Goal: Task Accomplishment & Management: Manage account settings

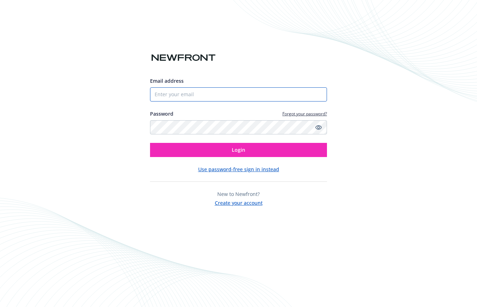
click at [212, 97] on input "Email address" at bounding box center [238, 94] width 177 height 14
click at [0, 307] on com-1password-button at bounding box center [0, 307] width 0 height 0
type input "[PERSON_NAME][EMAIL_ADDRESS][PERSON_NAME][DOMAIN_NAME]"
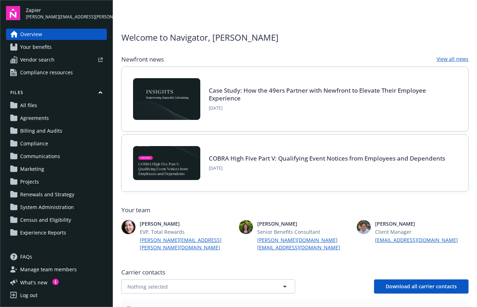
click at [37, 221] on span "Census and Eligibility" at bounding box center [45, 219] width 51 height 11
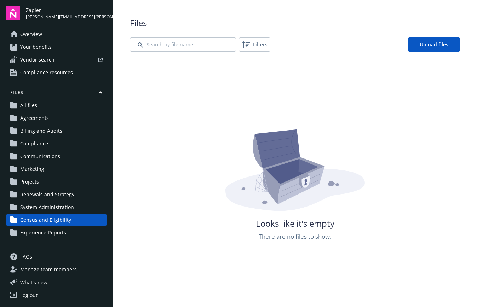
click at [27, 106] on span "All files" at bounding box center [28, 105] width 17 height 11
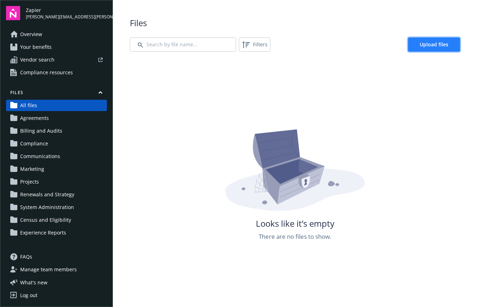
click at [431, 39] on link "Upload files" at bounding box center [434, 45] width 52 height 14
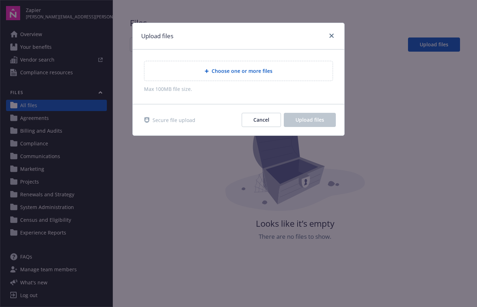
click at [236, 72] on span "Choose one or more files" at bounding box center [242, 70] width 61 height 7
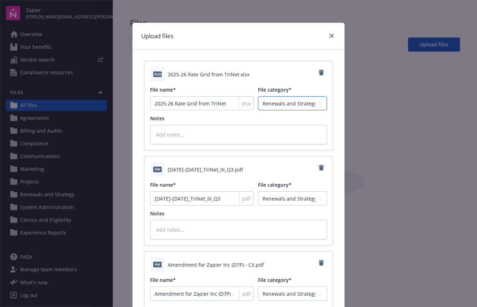
click at [306, 105] on select "Agreements Billing and Audits Census and Eligibility Communications Compliance …" at bounding box center [292, 103] width 69 height 14
select select "Projects"
click at [258, 96] on select "Agreements Billing and Audits Census and Eligibility Communications Compliance …" at bounding box center [292, 103] width 69 height 14
type textarea "x"
click at [293, 203] on select "Agreements Billing and Audits Census and Eligibility Communications Compliance …" at bounding box center [292, 198] width 69 height 14
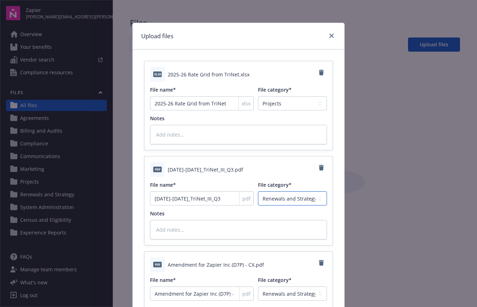
select select "Projects"
click at [258, 191] on select "Agreements Billing and Audits Census and Eligibility Communications Compliance …" at bounding box center [292, 198] width 69 height 14
type textarea "x"
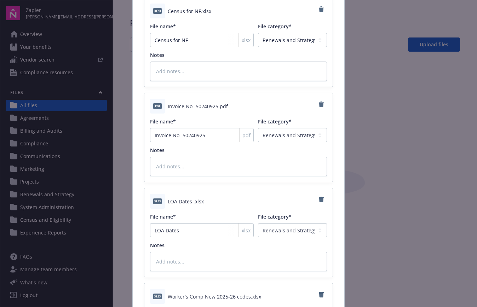
scroll to position [555, 0]
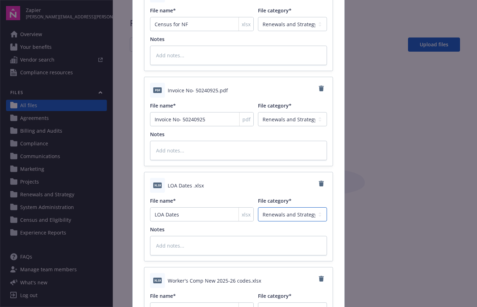
click at [289, 214] on select "Agreements Billing and Audits Census and Eligibility Communications Compliance …" at bounding box center [292, 214] width 69 height 14
select select "Projects"
click at [258, 207] on select "Agreements Billing and Audits Census and Eligibility Communications Compliance …" at bounding box center [292, 214] width 69 height 14
type textarea "x"
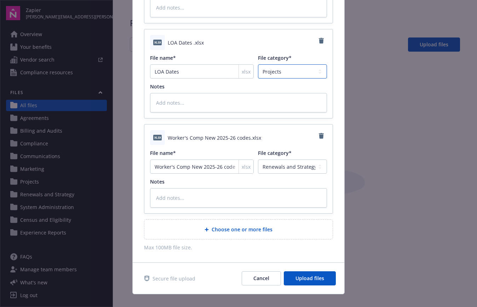
scroll to position [708, 0]
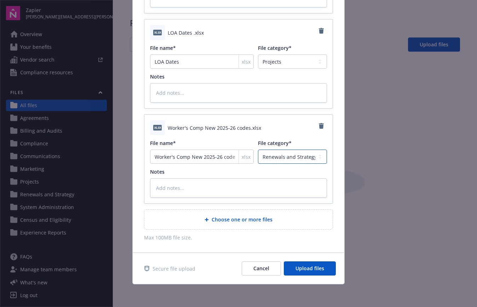
click at [284, 157] on select "Agreements Billing and Audits Census and Eligibility Communications Compliance …" at bounding box center [292, 157] width 69 height 14
select select "Projects"
click at [258, 150] on select "Agreements Billing and Audits Census and Eligibility Communications Compliance …" at bounding box center [292, 157] width 69 height 14
type textarea "x"
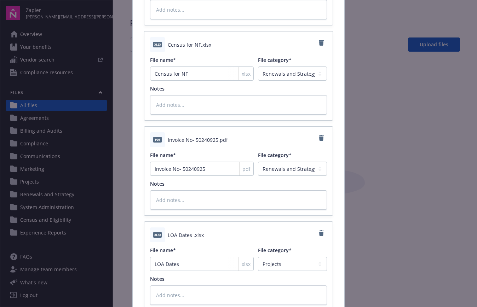
scroll to position [494, 0]
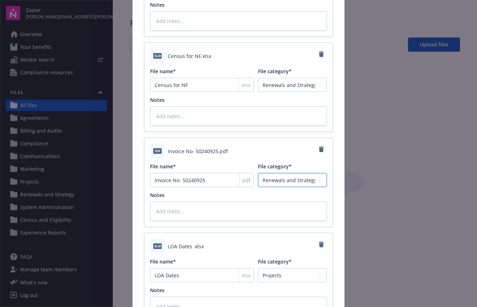
click at [280, 179] on select "Agreements Billing and Audits Census and Eligibility Communications Compliance …" at bounding box center [292, 180] width 69 height 14
select select "Projects"
click at [258, 173] on select "Agreements Billing and Audits Census and Eligibility Communications Compliance …" at bounding box center [292, 180] width 69 height 14
type textarea "x"
click at [278, 84] on select "Agreements Billing and Audits Census and Eligibility Communications Compliance …" at bounding box center [292, 85] width 69 height 14
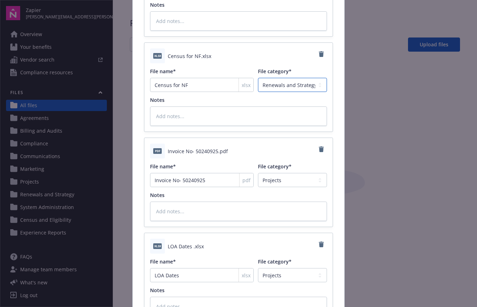
select select "Projects"
click at [258, 78] on select "Agreements Billing and Audits Census and Eligibility Communications Compliance …" at bounding box center [292, 85] width 69 height 14
type textarea "x"
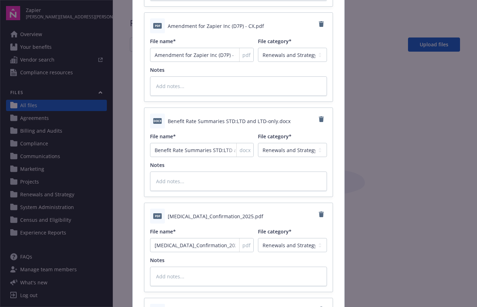
scroll to position [234, 0]
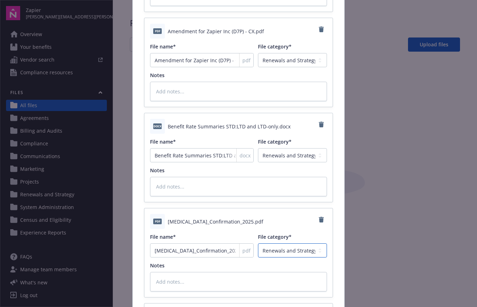
click at [290, 249] on select "Agreements Billing and Audits Census and Eligibility Communications Compliance …" at bounding box center [292, 250] width 69 height 14
select select "Projects"
click at [258, 243] on select "Agreements Billing and Audits Census and Eligibility Communications Compliance …" at bounding box center [292, 250] width 69 height 14
type textarea "x"
click at [282, 153] on select "Agreements Billing and Audits Census and Eligibility Communications Compliance …" at bounding box center [292, 155] width 69 height 14
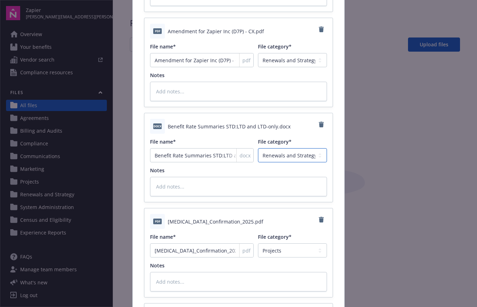
select select "Projects"
click at [258, 148] on select "Agreements Billing and Audits Census and Eligibility Communications Compliance …" at bounding box center [292, 155] width 69 height 14
type textarea "x"
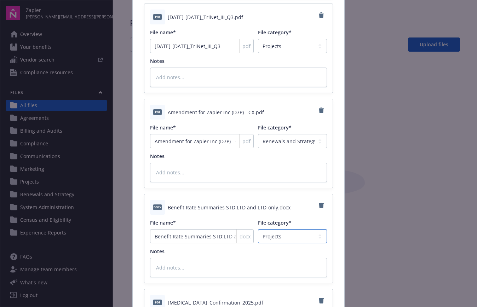
scroll to position [121, 0]
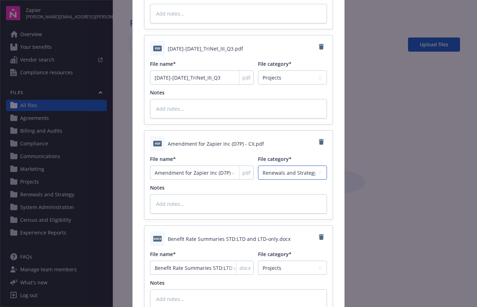
click at [281, 173] on select "Agreements Billing and Audits Census and Eligibility Communications Compliance …" at bounding box center [292, 173] width 69 height 14
select select "Projects"
click at [258, 166] on select "Agreements Billing and Audits Census and Eligibility Communications Compliance …" at bounding box center [292, 173] width 69 height 14
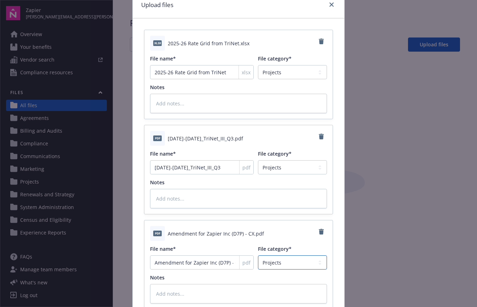
scroll to position [0, 0]
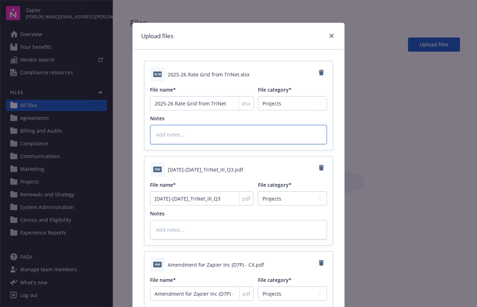
click at [202, 138] on textarea at bounding box center [238, 134] width 177 height 19
type textarea "x"
type textarea "a"
type textarea "x"
type textarea "al"
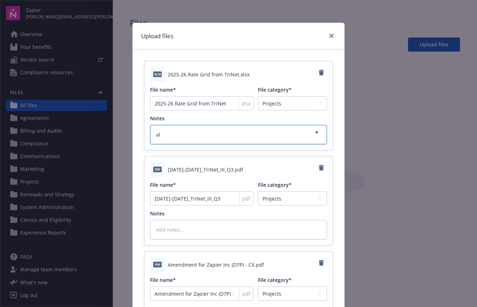
type textarea "x"
type textarea "als"
type textarea "x"
type textarea "also"
type textarea "x"
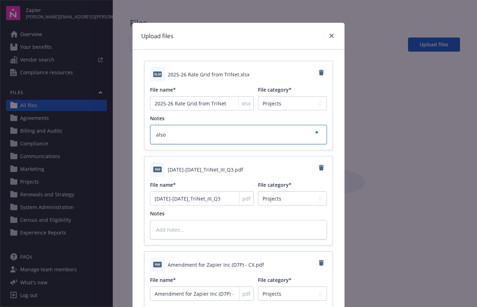
type textarea "also,"
type textarea "x"
type textarea "also,"
type textarea "x"
type textarea "also, s"
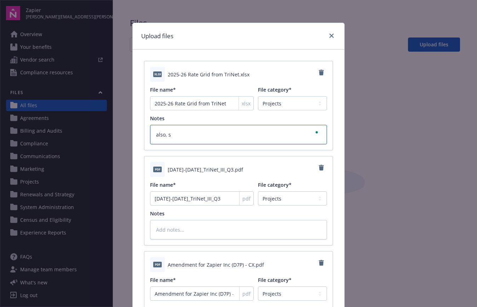
type textarea "x"
type textarea "also, se"
type textarea "x"
type textarea "also, s"
type textarea "x"
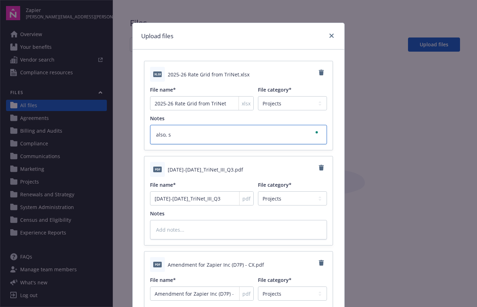
type textarea "also,"
type textarea "x"
type textarea "also,"
type textarea "x"
type textarea "also"
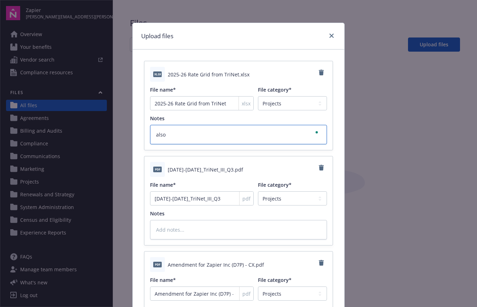
type textarea "x"
type textarea "also s"
type textarea "x"
type textarea "also se"
type textarea "x"
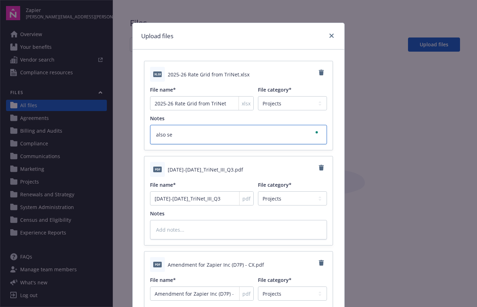
type textarea "also see"
type textarea "x"
type textarea "also see:"
type textarea "x"
type textarea "also see:"
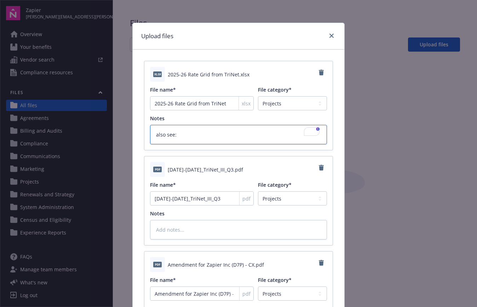
paste textarea "BSS_Confirmation_2025"
type textarea "x"
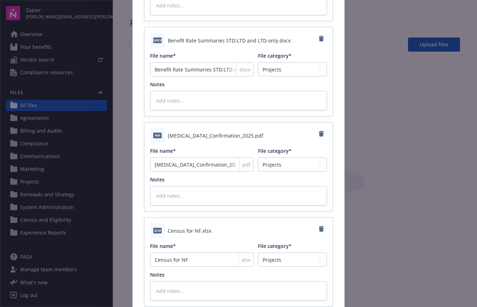
scroll to position [336, 0]
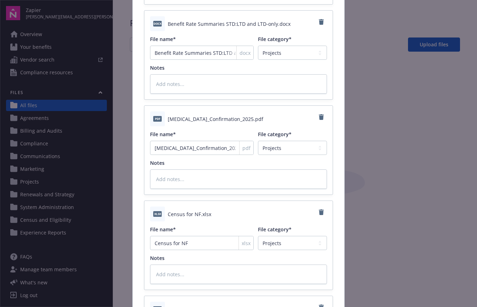
type textarea "also see: [MEDICAL_DATA]_Confirmation_2025"
click at [217, 179] on textarea at bounding box center [238, 178] width 177 height 19
type textarea "x"
type textarea "A"
type textarea "x"
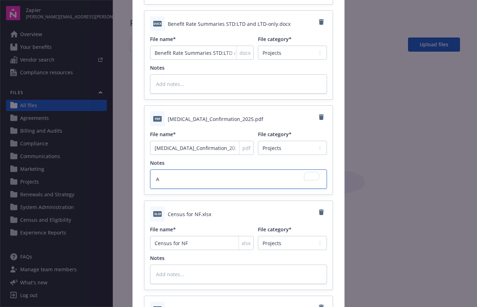
type textarea "Al"
type textarea "x"
type textarea "Also"
type textarea "x"
type textarea "Also"
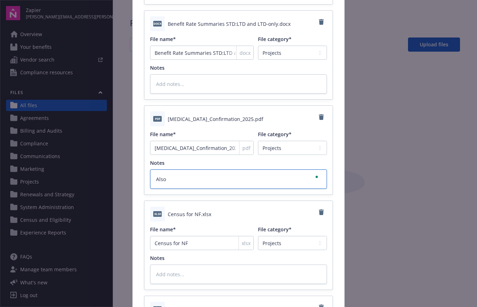
type textarea "x"
type textarea "Also s"
type textarea "x"
type textarea "Also se"
type textarea "x"
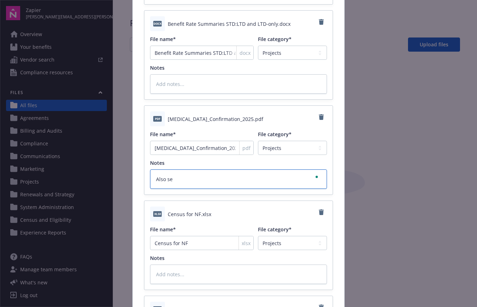
type textarea "Also see"
type textarea "x"
type textarea "Also see:"
type textarea "x"
type textarea "Also see:"
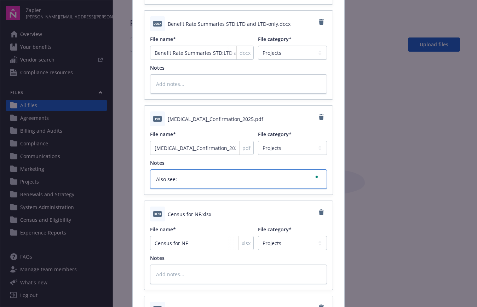
type textarea "x"
type textarea "Also see: Ra"
type textarea "x"
type textarea "Also see: Rat"
type textarea "x"
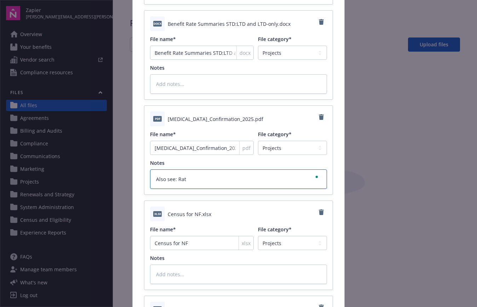
type textarea "Also see: Rate"
type textarea "x"
type textarea "Also see: Rate"
type textarea "x"
type textarea "Also see: Rate G"
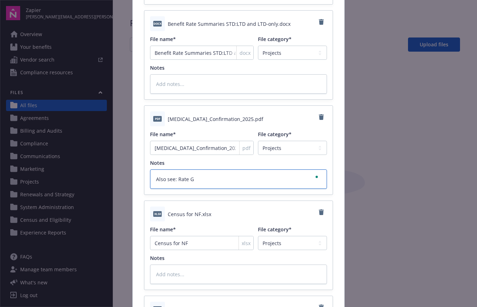
type textarea "x"
type textarea "Also see: Rate Gr"
type textarea "x"
type textarea "Also see: Rate Gri"
type textarea "x"
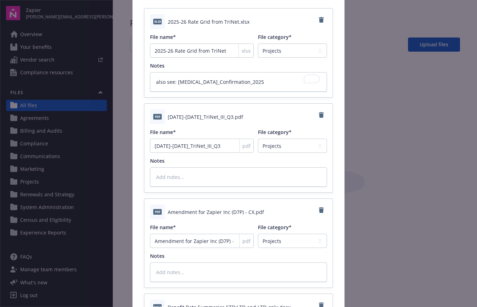
scroll to position [68, 0]
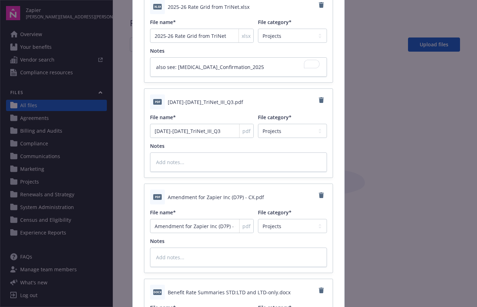
type textarea "Also see: Rate Grid"
click at [188, 163] on textarea "To enrich screen reader interactions, please activate Accessibility in Grammarl…" at bounding box center [238, 162] width 177 height 19
type textarea "x"
type textarea "b"
type textarea "x"
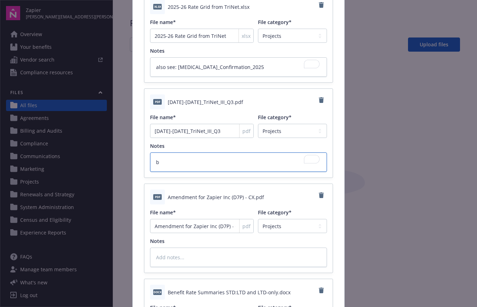
type textarea "be"
type textarea "x"
type textarea "bene"
type textarea "x"
type textarea "benef"
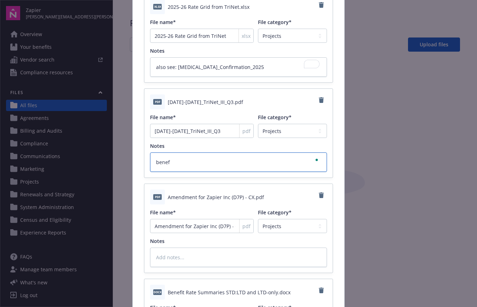
type textarea "x"
type textarea "benefi"
type textarea "x"
type textarea "benefit"
type textarea "x"
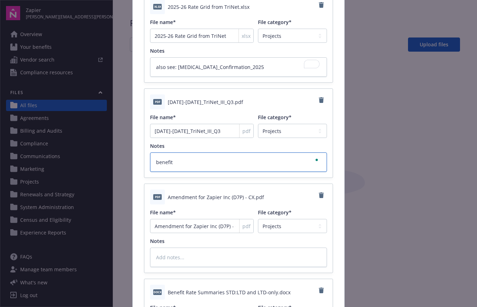
type textarea "benefits"
type textarea "x"
type textarea "benefits"
type textarea "x"
type textarea "benefits a"
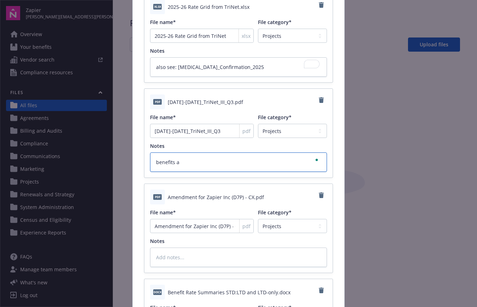
type textarea "x"
type textarea "benefits at"
type textarea "x"
type textarea "benefits at a"
type textarea "x"
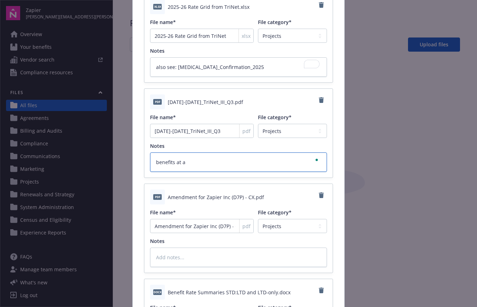
type textarea "benefits at a"
type textarea "x"
type textarea "benefits at a g"
type textarea "x"
type textarea "benefits at a gl"
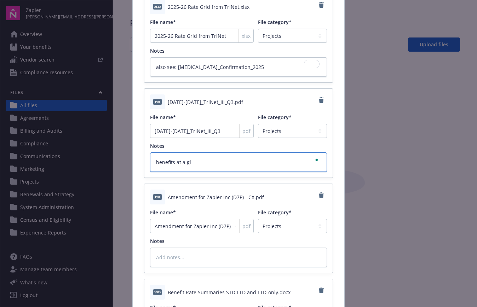
type textarea "x"
type textarea "benefits at a gla"
type textarea "x"
type textarea "benefits at a glan"
type textarea "x"
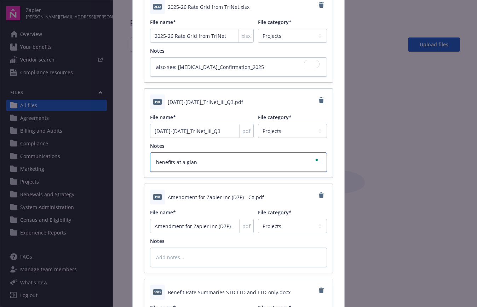
type textarea "benefits at a glanc"
type textarea "x"
type textarea "benefits at a glance"
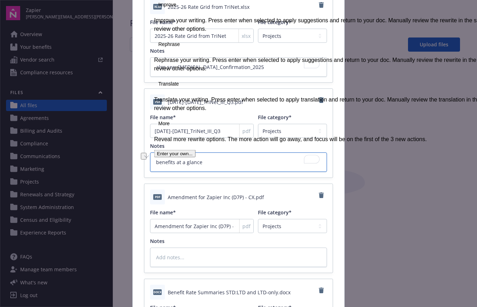
type textarea "x"
click at [211, 164] on textarea "benefits at a glance" at bounding box center [238, 162] width 177 height 19
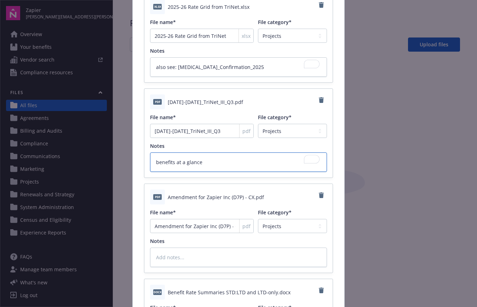
type textarea "benefits at a glance"
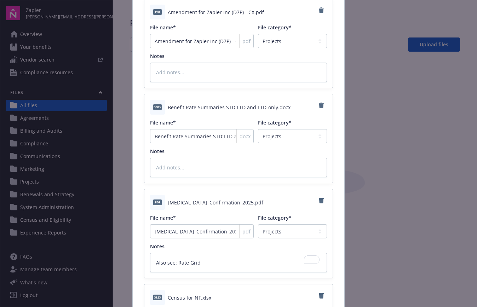
scroll to position [256, 0]
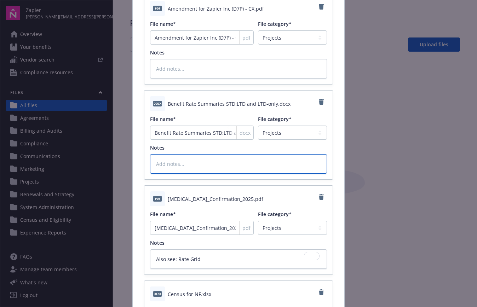
click at [209, 166] on textarea at bounding box center [238, 163] width 177 height 19
paste textarea "benefits at a glance"
type textarea "x"
type textarea "benefits at a glance"
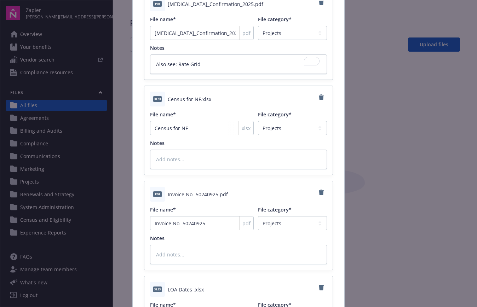
scroll to position [463, 0]
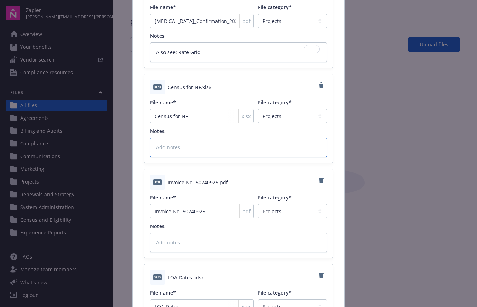
click at [206, 148] on textarea at bounding box center [238, 147] width 177 height 19
type textarea "x"
type textarea "C"
type textarea "x"
type textarea "Ce"
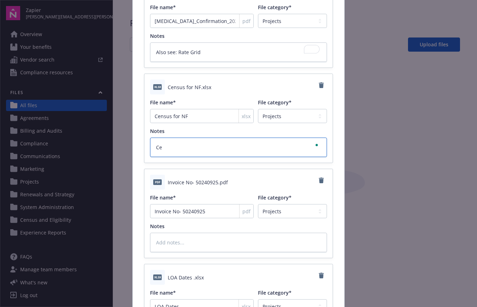
type textarea "x"
type textarea "Cen"
type textarea "x"
type textarea "Cens"
type textarea "x"
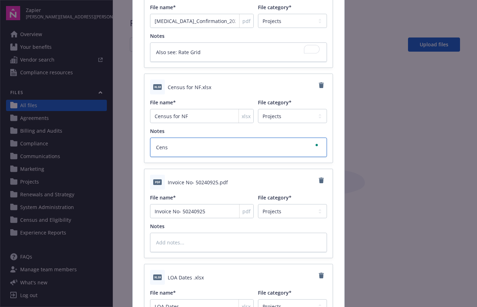
type textarea "Censu"
type textarea "x"
type textarea "Census"
type textarea "x"
type textarea "Censu"
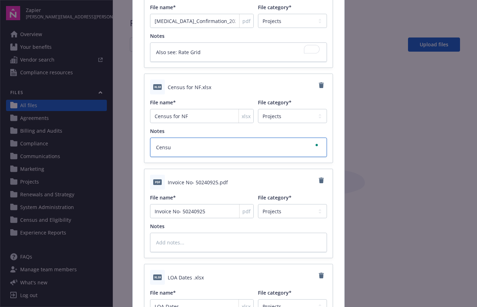
type textarea "x"
type textarea "Cens"
type textarea "x"
type textarea "Cen"
type textarea "x"
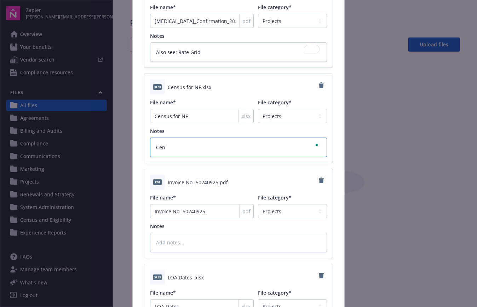
type textarea "Ce"
type textarea "x"
type textarea "C"
type textarea "x"
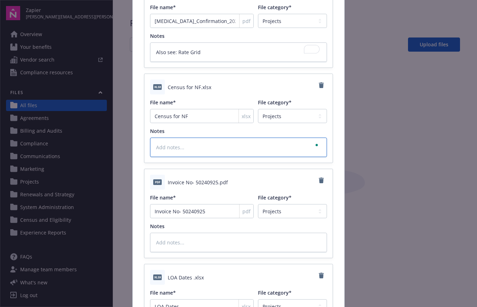
type textarea "A"
type textarea "x"
type textarea "Al"
type textarea "x"
type textarea "Also"
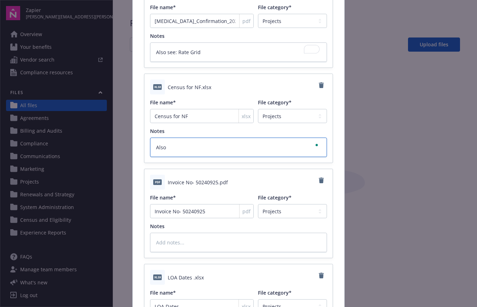
type textarea "x"
type textarea "Also"
type textarea "x"
type textarea "Also s"
type textarea "x"
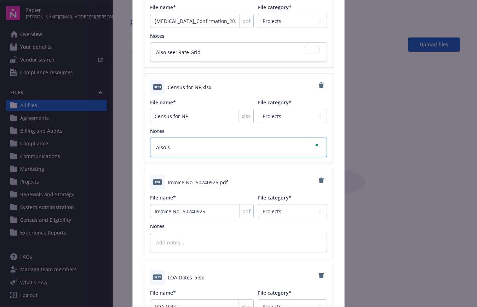
type textarea "Also se"
type textarea "x"
type textarea "Also see"
type textarea "x"
type textarea "Also see:"
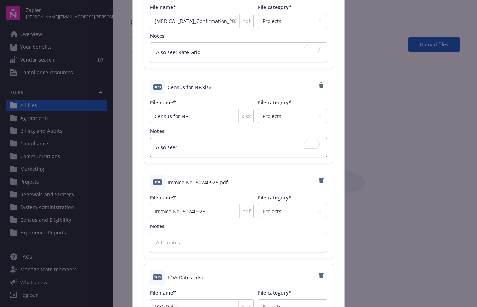
drag, startPoint x: 174, startPoint y: 149, endPoint x: 155, endPoint y: 150, distance: 19.1
click at [157, 150] on textarea "Also see:" at bounding box center [238, 147] width 177 height 19
type textarea "x"
type textarea "s"
type textarea "x"
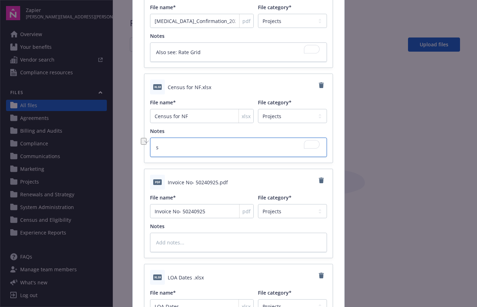
type textarea "se"
type textarea "x"
type textarea "see"
type textarea "x"
type textarea "se"
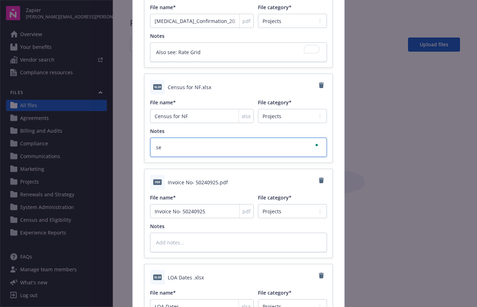
type textarea "x"
type textarea "s"
type textarea "x"
type textarea "c"
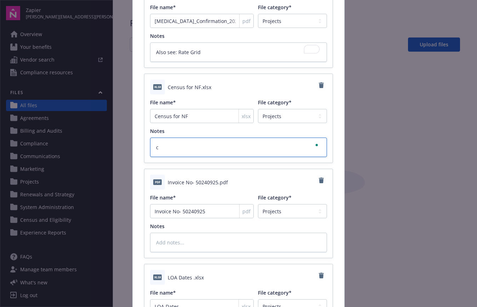
type textarea "x"
type textarea "ch"
type textarea "x"
type textarea "che"
type textarea "x"
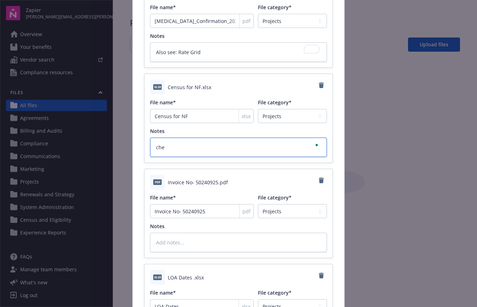
type textarea "chec"
type textarea "x"
type textarea "check"
type textarea "x"
type textarea "check o"
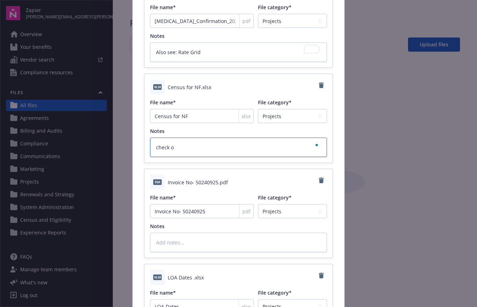
type textarea "x"
type textarea "check ou"
type textarea "x"
type textarea "check out"
type textarea "x"
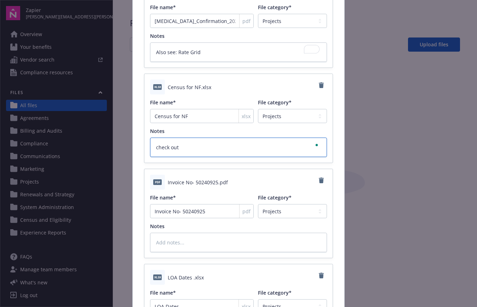
type textarea "check out"
type textarea "x"
type textarea "check out a"
type textarea "x"
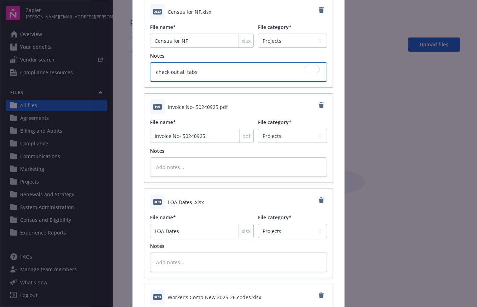
scroll to position [546, 0]
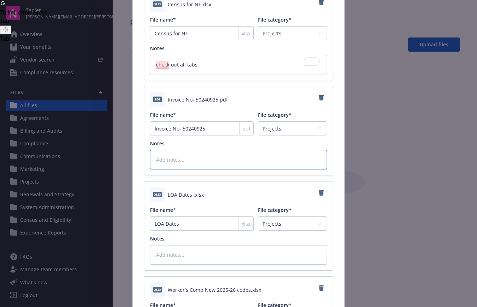
click at [181, 163] on textarea at bounding box center [238, 159] width 177 height 19
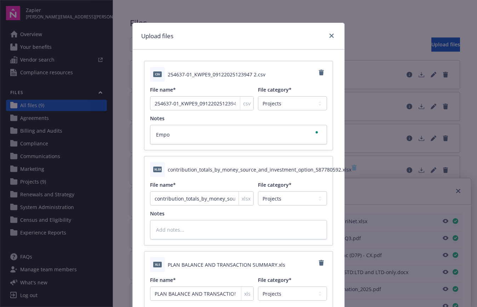
select select "Projects"
type textarea "x"
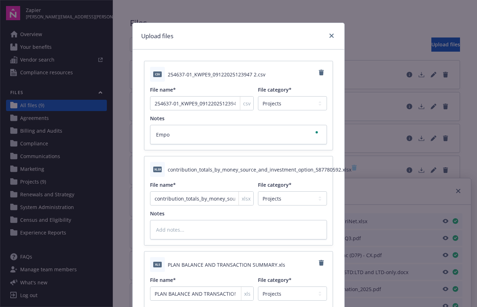
type textarea "Empow"
type textarea "x"
type textarea "Empowe"
type textarea "x"
drag, startPoint x: 184, startPoint y: 138, endPoint x: 144, endPoint y: 138, distance: 40.0
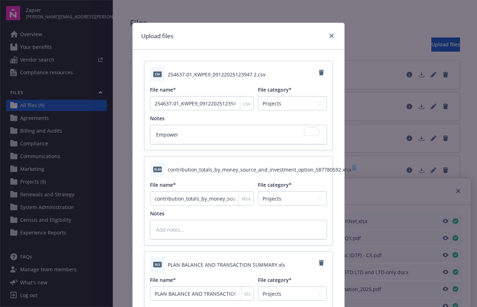
click at [144, 138] on div "csv 254637-01_KWPE9_09122025123947 2.csv File name* 254637-01_KWPE9_09122025123…" at bounding box center [238, 106] width 189 height 90
type textarea "Empower"
click at [173, 232] on textarea at bounding box center [238, 229] width 177 height 19
paste textarea "Empower"
type textarea "x"
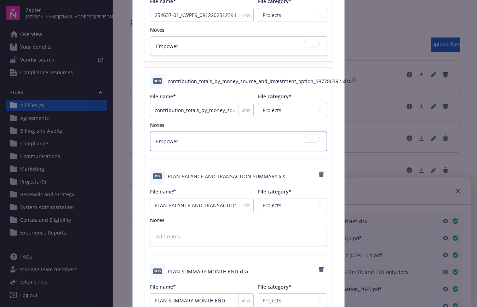
scroll to position [101, 0]
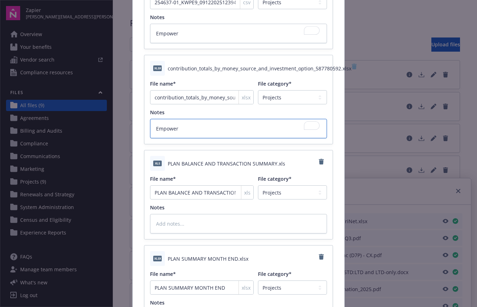
type textarea "Empower"
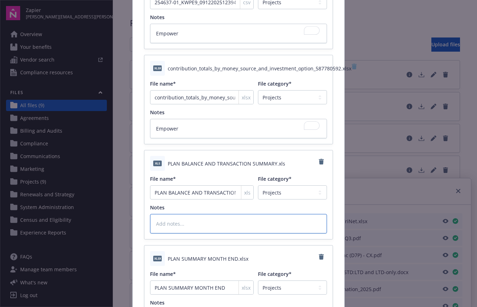
click at [167, 223] on textarea at bounding box center [238, 223] width 177 height 19
paste textarea "Empower"
type textarea "x"
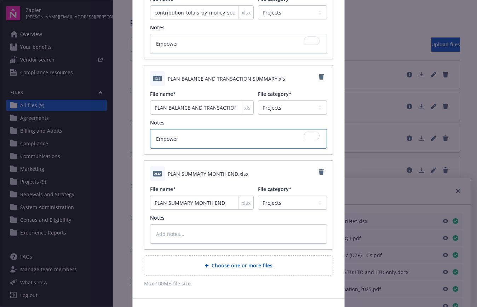
scroll to position [188, 0]
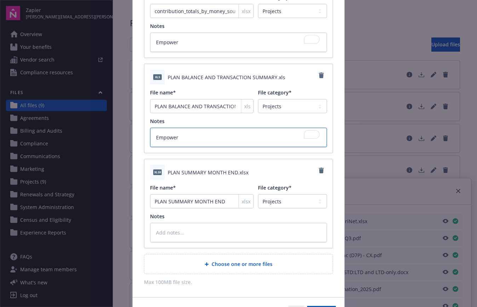
type textarea "Empower"
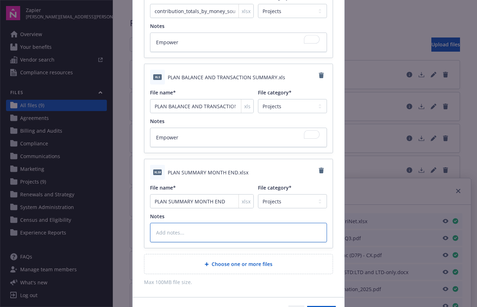
click at [161, 235] on textarea at bounding box center [238, 232] width 177 height 19
paste textarea "Empower"
type textarea "x"
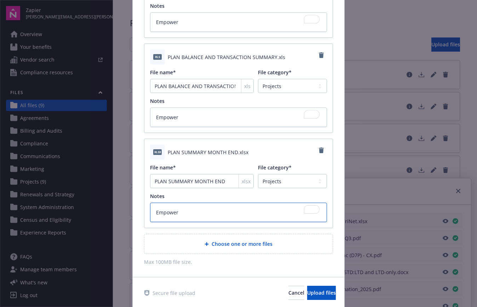
scroll to position [232, 0]
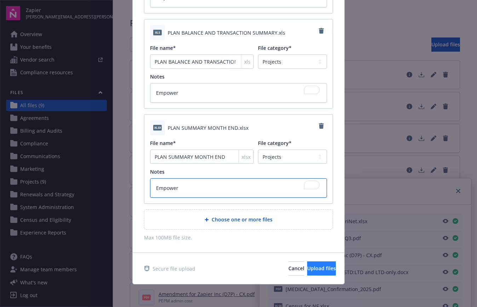
type textarea "Empower"
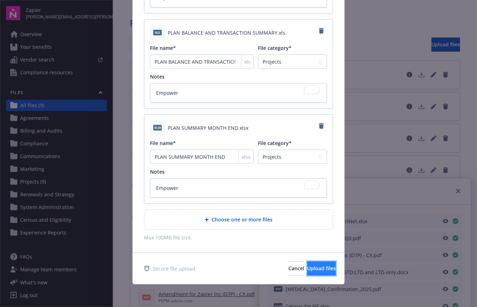
click at [311, 270] on span "Upload files" at bounding box center [321, 268] width 29 height 7
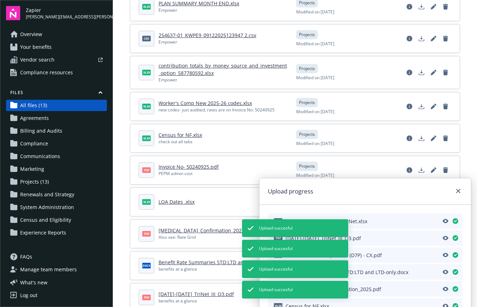
scroll to position [185, 0]
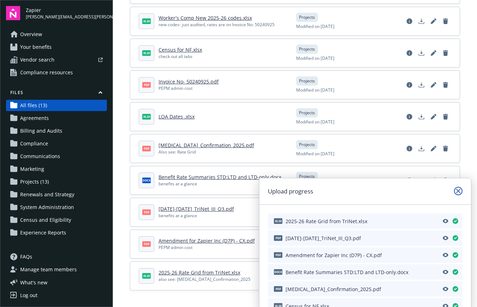
click at [458, 191] on icon "close" at bounding box center [458, 191] width 4 height 4
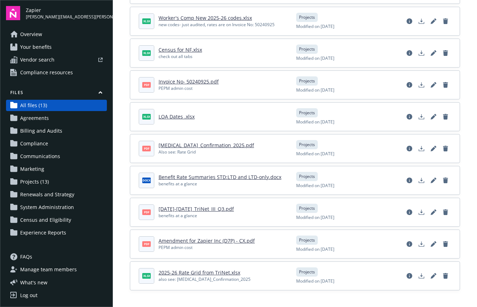
click at [184, 82] on link "Invoice No- 50240925.pdf" at bounding box center [189, 81] width 60 height 7
click at [204, 240] on link "Amendment for Zapier Inc (D7P) - CX.pdf" at bounding box center [207, 240] width 96 height 7
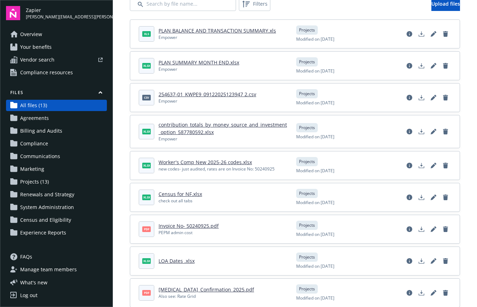
scroll to position [47, 0]
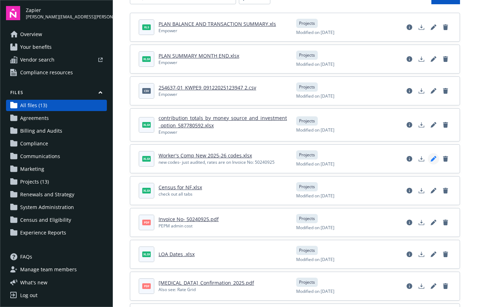
click at [433, 159] on icon "Edit document" at bounding box center [433, 159] width 5 height 5
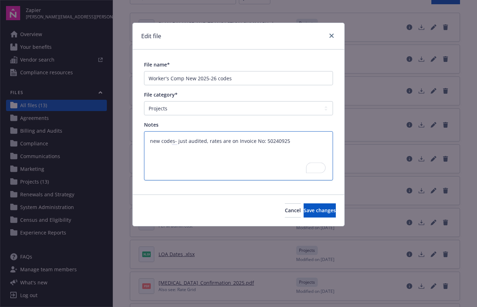
drag, startPoint x: 289, startPoint y: 142, endPoint x: 237, endPoint y: 142, distance: 52.7
click at [237, 142] on textarea "new codes- just audited, rates are on Invoice No: 50240925" at bounding box center [238, 155] width 189 height 49
type textarea "x"
type textarea "new codes- just audited, rates are on A"
type textarea "x"
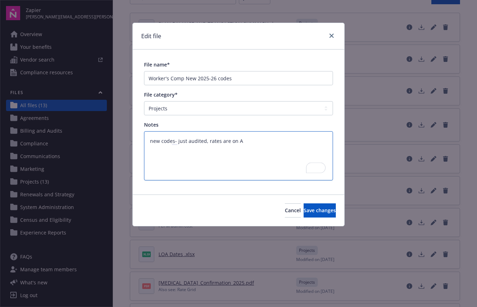
type textarea "new codes- just audited, rates are on Am"
type textarea "x"
type textarea "new codes- just audited, rates are on Ame"
type textarea "x"
type textarea "new codes- just audited, rates are on [MEDICAL_DATA]"
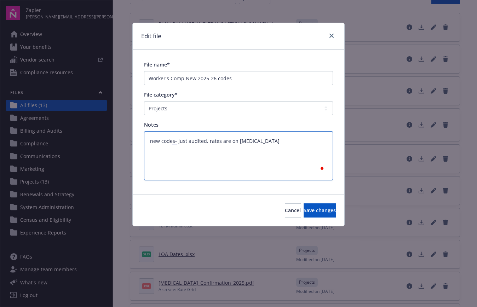
type textarea "x"
type textarea "new codes- just audited, rates are on Amend"
type textarea "x"
type textarea "new codes- just audited, rates are on Amendm"
type textarea "x"
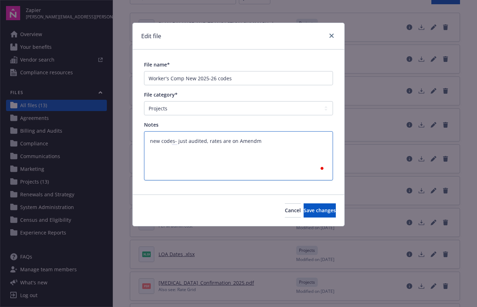
type textarea "new codes- just audited, rates are on Amendme"
type textarea "x"
type textarea "new codes- just audited, rates are on Amendmen"
type textarea "x"
type textarea "new codes- just audited, rates are on Amendment"
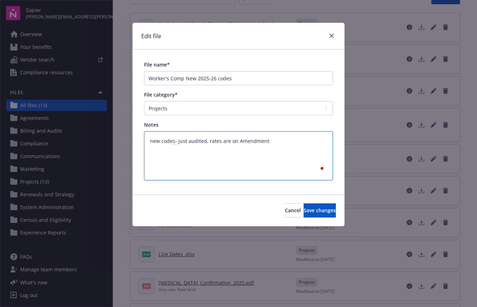
type textarea "x"
type textarea "new codes- just audited, rates are on Amendment"
type textarea "x"
type textarea "new codes- just audited, rates are on Amendment f"
type textarea "x"
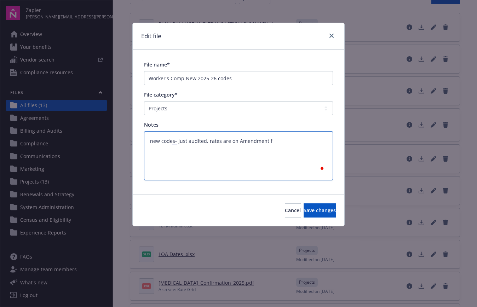
type textarea "new codes- just audited, rates are on Amendment fo"
type textarea "x"
type textarea "new codes- just audited, rates are on Amendment for"
type textarea "x"
type textarea "new codes- just audited, rates are on Amendment for"
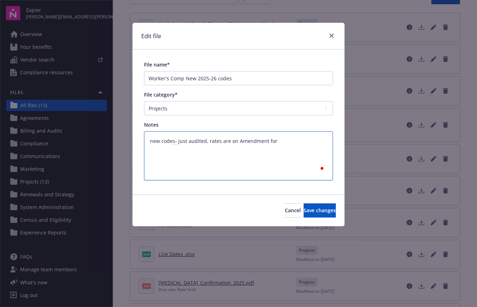
type textarea "x"
type textarea "new codes- just audited, rates are on Amendment for Z"
type textarea "x"
type textarea "new codes- just audited, rates are on Amendment for Za"
type textarea "x"
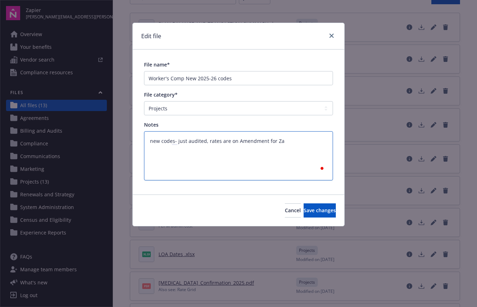
type textarea "new codes- just audited, rates are on Amendment for Zap"
type textarea "x"
type textarea "new codes- just audited, rates are on Amendment for Zapie"
type textarea "x"
type textarea "new codes- just audited, rates are on Amendment for Zapier"
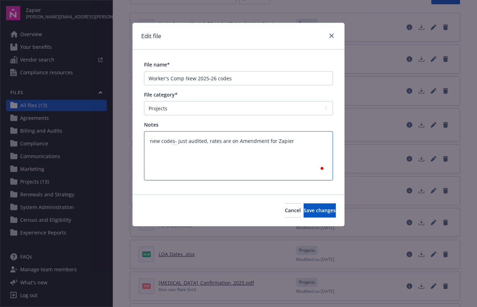
type textarea "x"
type textarea "new codes- just audited, rates are on Amendment for Zapier"
type textarea "x"
type textarea "new codes- just audited, rates are on Amendment for Zapier d"
type textarea "x"
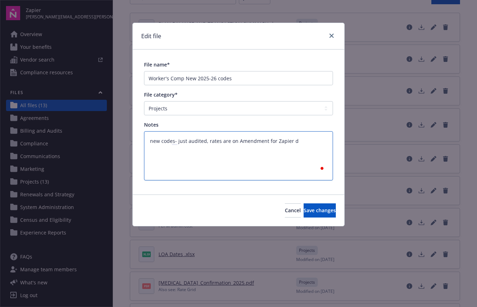
type textarea "new codes- just audited, rates are on Amendment for Zapier do"
type textarea "x"
type textarea "new codes- just audited, rates are on Amendment for Zapier doc"
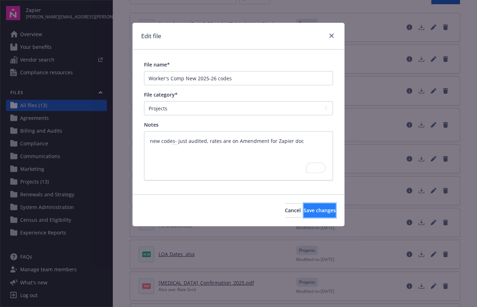
click at [304, 211] on span "Save changes" at bounding box center [320, 210] width 32 height 7
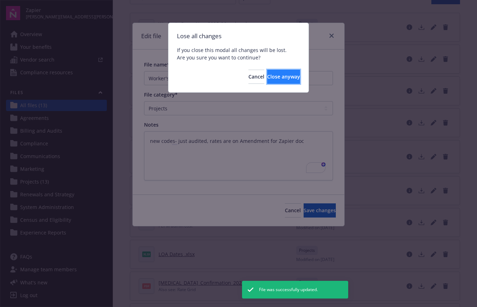
click at [270, 77] on span "Close anyway" at bounding box center [283, 76] width 33 height 7
type textarea "x"
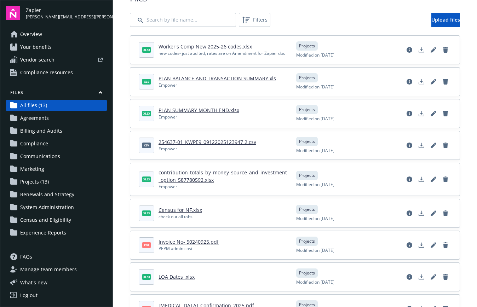
scroll to position [23, 0]
